Goal: Transaction & Acquisition: Book appointment/travel/reservation

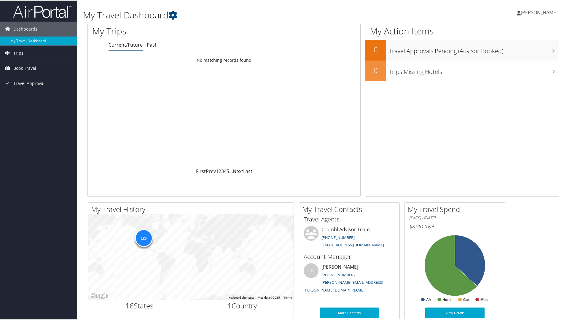
click at [28, 55] on link "Trips" at bounding box center [38, 52] width 77 height 15
click at [31, 94] on span "Book Travel" at bounding box center [24, 94] width 23 height 15
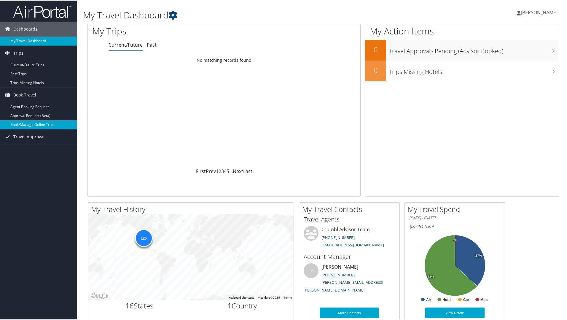
click at [34, 123] on link "Book/Manage Online Trips" at bounding box center [38, 124] width 77 height 9
click at [48, 124] on link "Book/Manage Online Trips" at bounding box center [38, 124] width 77 height 9
click at [39, 124] on link "Book/Manage Online Trips" at bounding box center [38, 124] width 77 height 9
